Goal: Navigation & Orientation: Find specific page/section

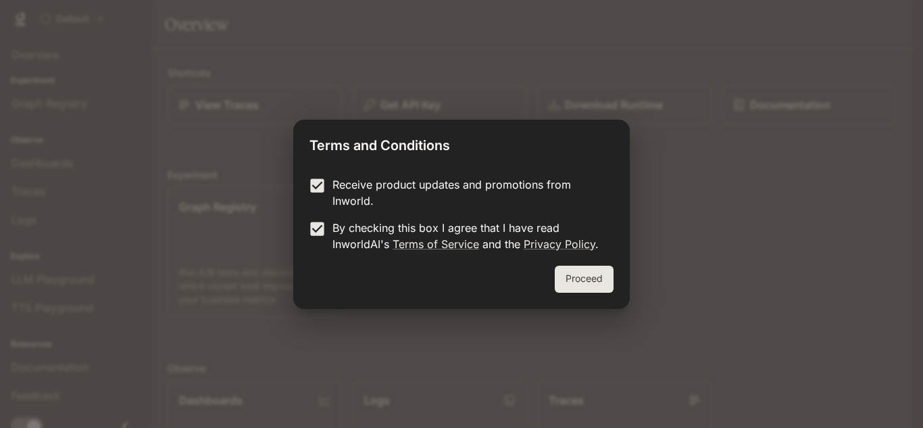
click at [604, 273] on button "Proceed" at bounding box center [584, 279] width 59 height 27
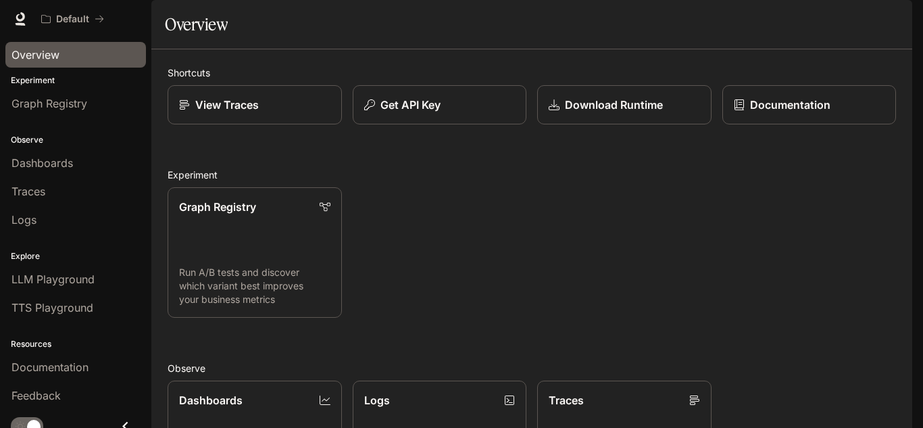
click at [64, 54] on div "Overview" at bounding box center [75, 55] width 128 height 16
click at [99, 101] on div "Graph Registry" at bounding box center [75, 103] width 128 height 16
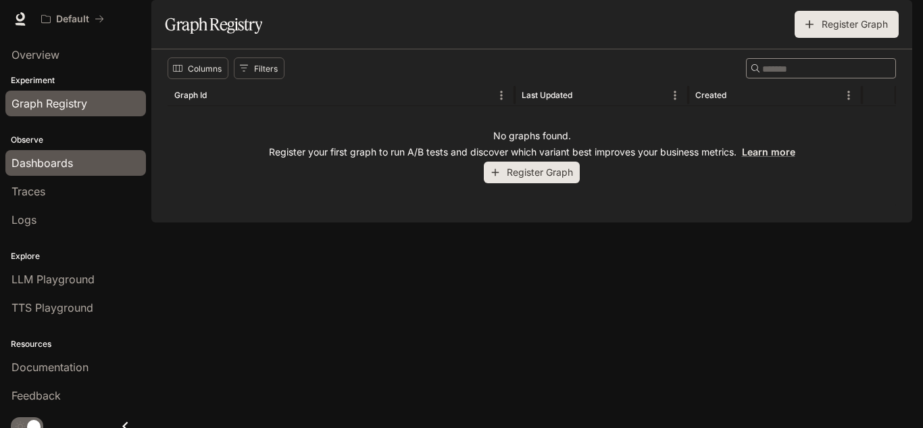
click at [122, 164] on div "Dashboards" at bounding box center [75, 163] width 128 height 16
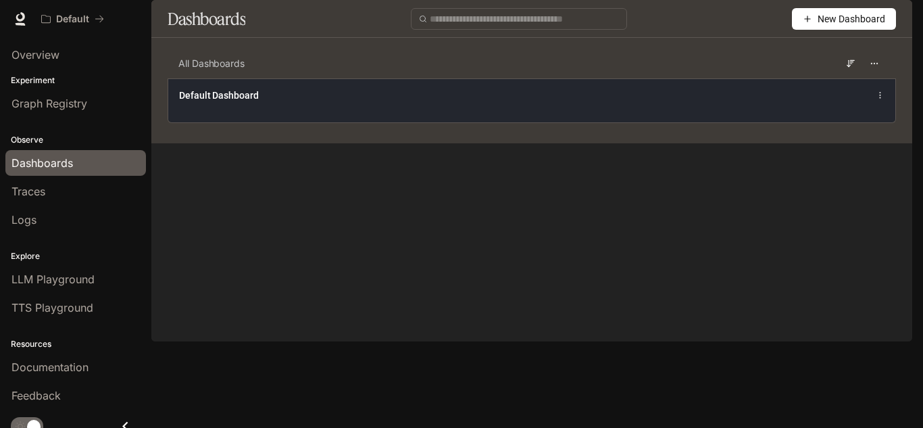
click at [339, 102] on div "Default Dashboard" at bounding box center [381, 96] width 405 height 14
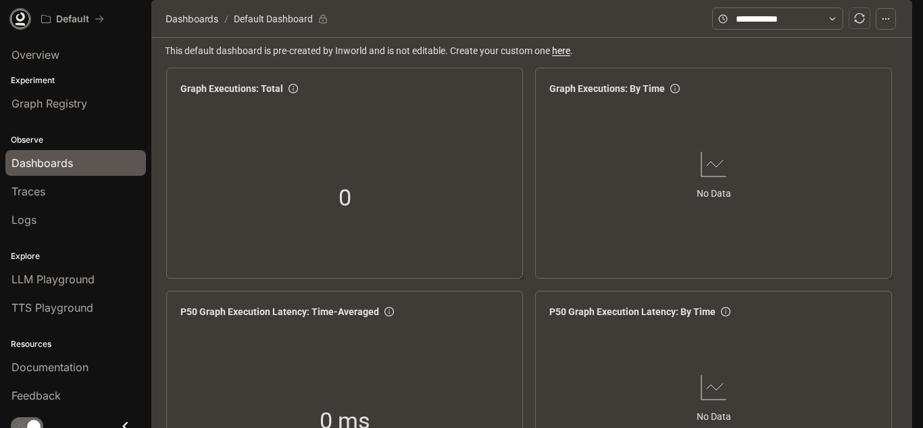
click at [24, 19] on icon at bounding box center [20, 16] width 9 height 9
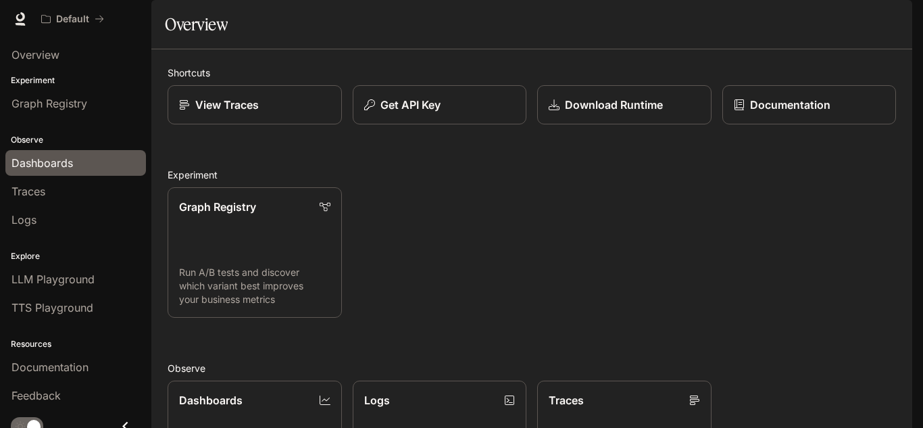
click at [53, 169] on span "Dashboards" at bounding box center [41, 163] width 61 height 16
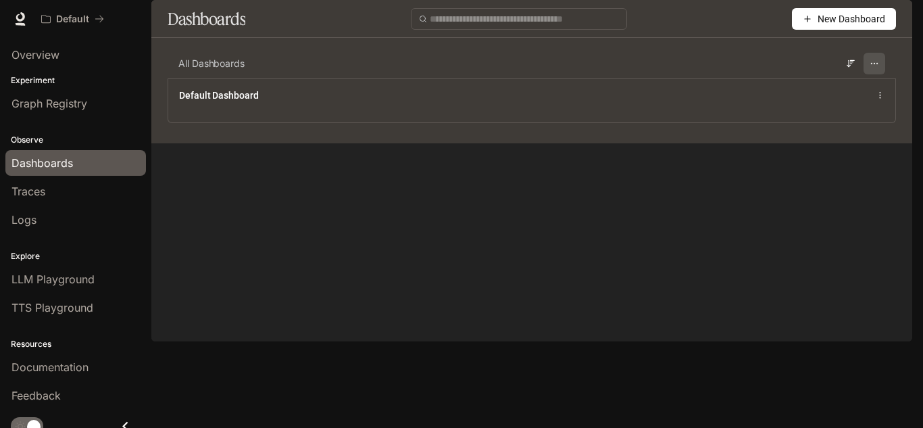
click at [872, 68] on icon "button" at bounding box center [874, 63] width 9 height 9
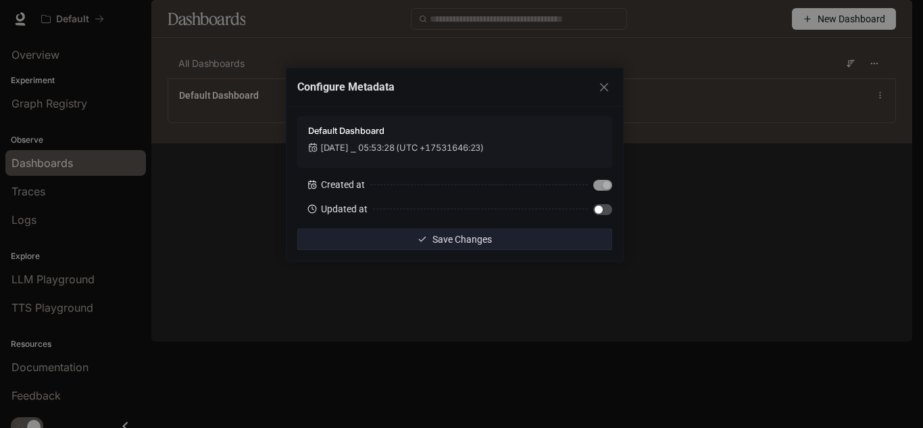
click at [557, 301] on div "Configure Metadata Default Dashboard Jan 1, 2001 ⎯ 05:53:28 (UTC +17531646:23) …" at bounding box center [461, 214] width 923 height 428
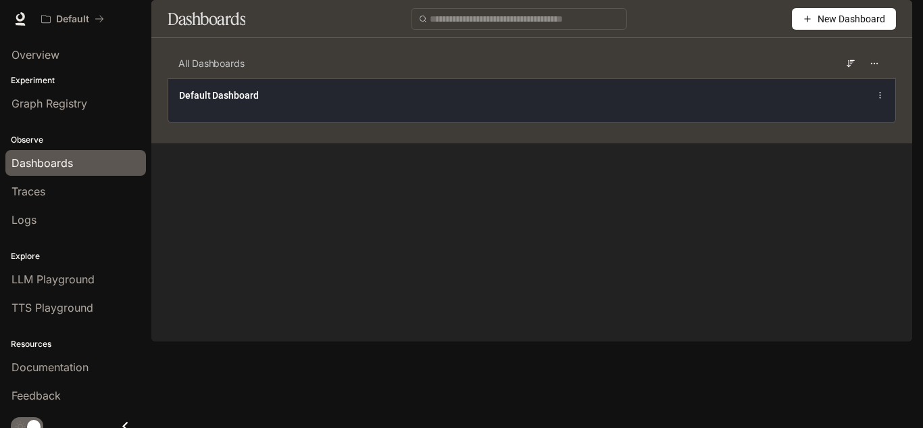
click at [244, 102] on span "Default Dashboard" at bounding box center [219, 96] width 80 height 14
